Goal: Find specific page/section: Find specific page/section

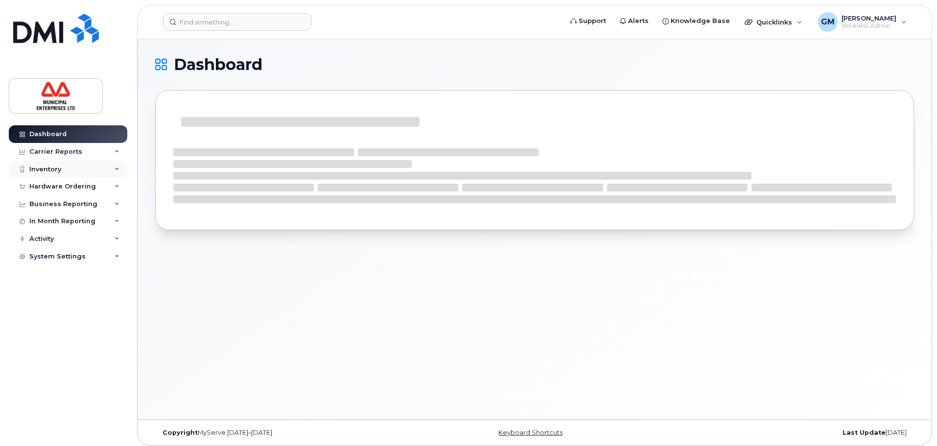
drag, startPoint x: 39, startPoint y: 165, endPoint x: 43, endPoint y: 168, distance: 5.0
click at [41, 167] on div "Inventory" at bounding box center [45, 169] width 32 height 8
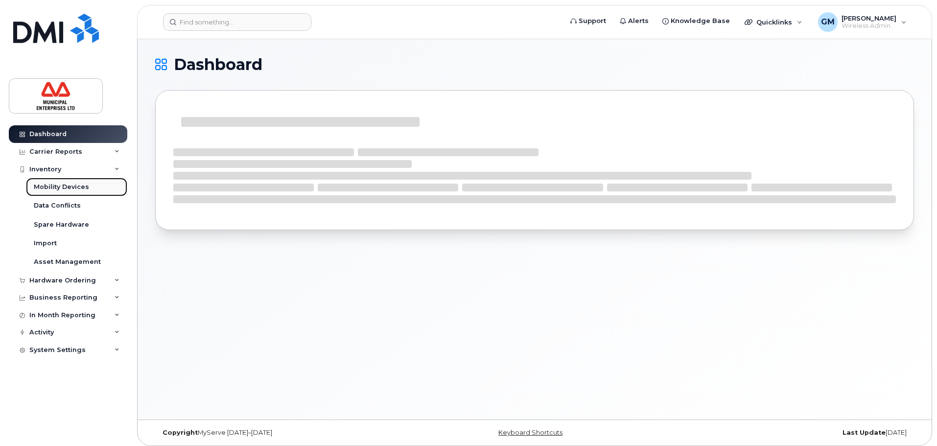
click at [66, 183] on div "Mobility Devices" at bounding box center [61, 187] width 55 height 9
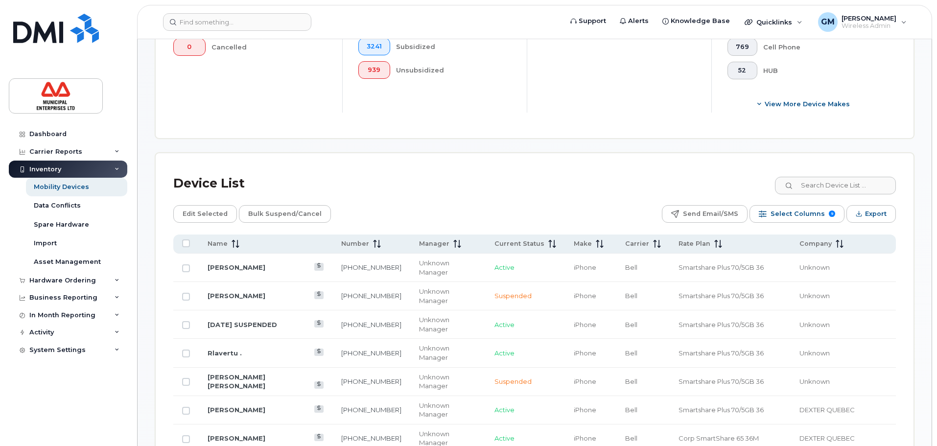
scroll to position [391, 0]
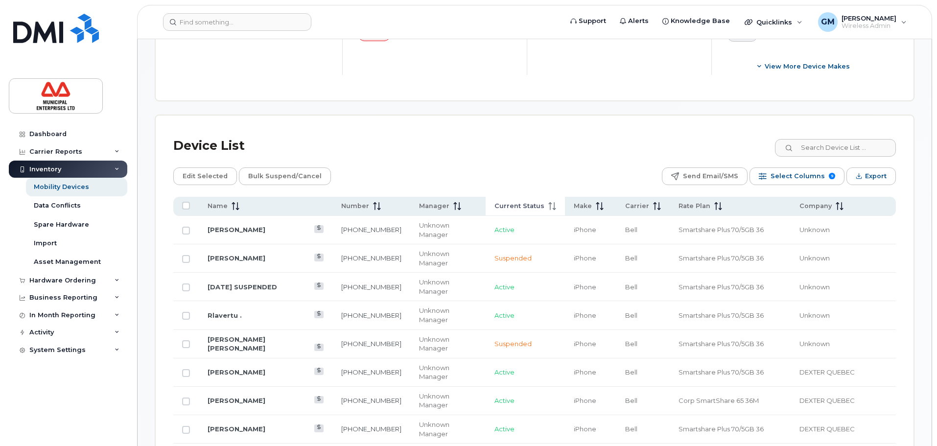
click at [510, 202] on span "Current Status" at bounding box center [519, 206] width 50 height 9
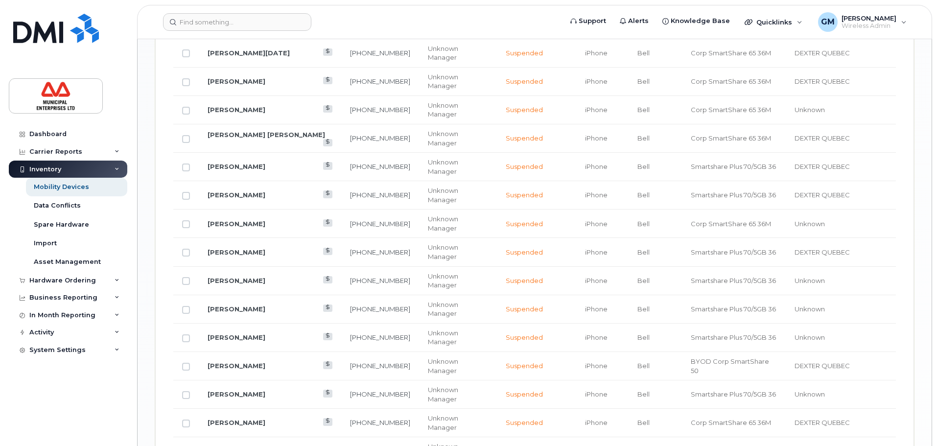
scroll to position [1211, 0]
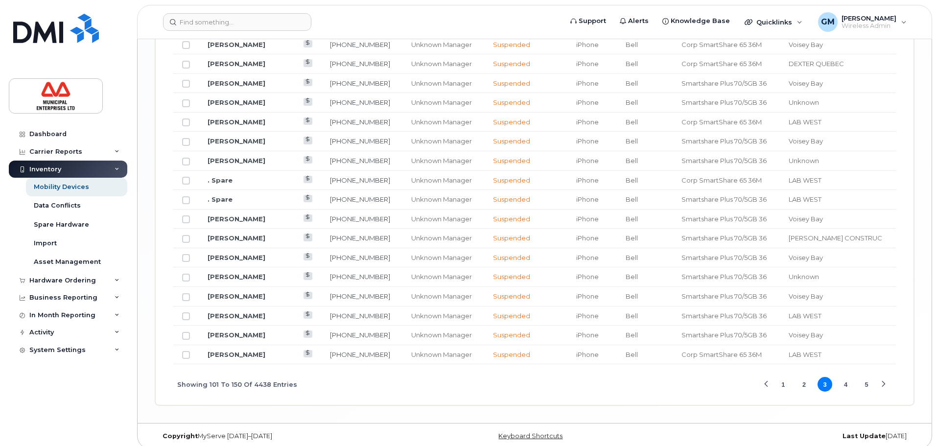
click at [847, 377] on button "4" at bounding box center [845, 384] width 15 height 15
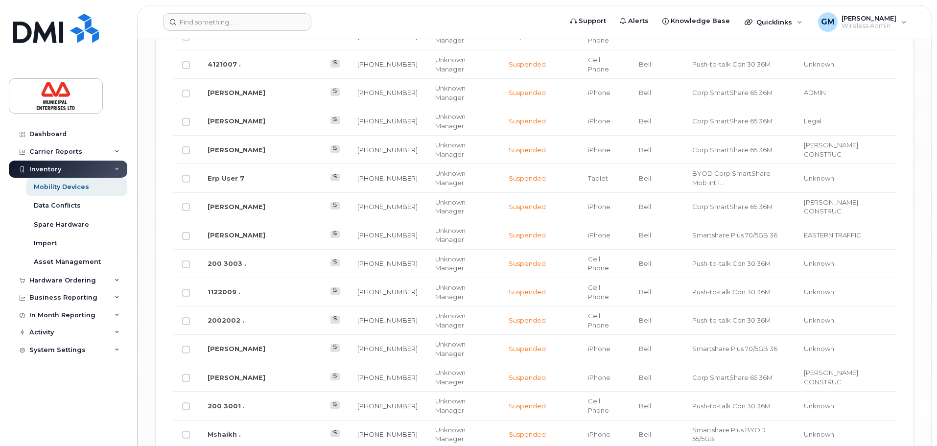
drag, startPoint x: 34, startPoint y: 406, endPoint x: 34, endPoint y: 396, distance: 10.3
click at [34, 406] on div "Dashboard Carrier Reports Monthly Billing Data Daily Data Pooling Data Behavior…" at bounding box center [69, 278] width 121 height 306
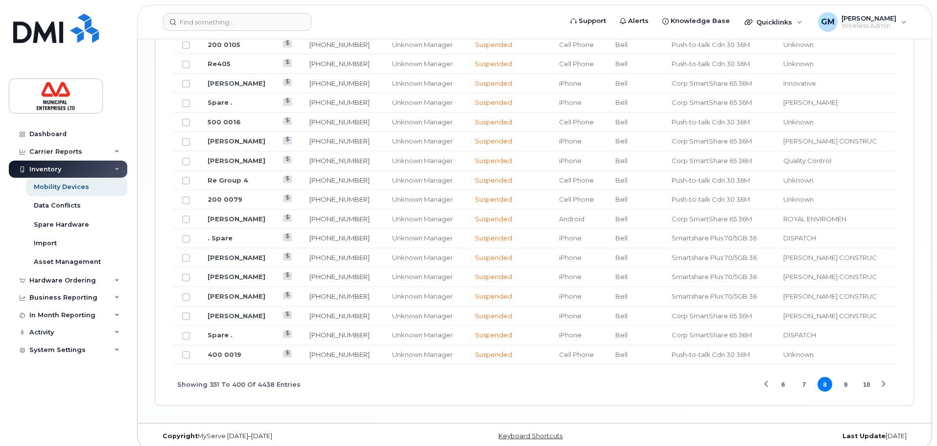
click at [847, 378] on button "9" at bounding box center [845, 384] width 15 height 15
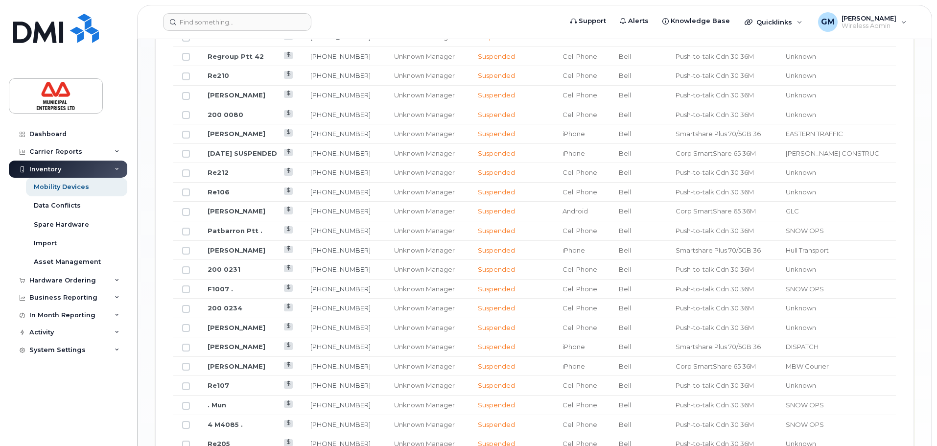
scroll to position [966, 0]
drag, startPoint x: 324, startPoint y: 145, endPoint x: 361, endPoint y: 144, distance: 37.2
click at [373, 144] on td "[PHONE_NUMBER]" at bounding box center [342, 154] width 83 height 20
copy link "[PHONE_NUMBER]"
